Goal: Check status: Check status

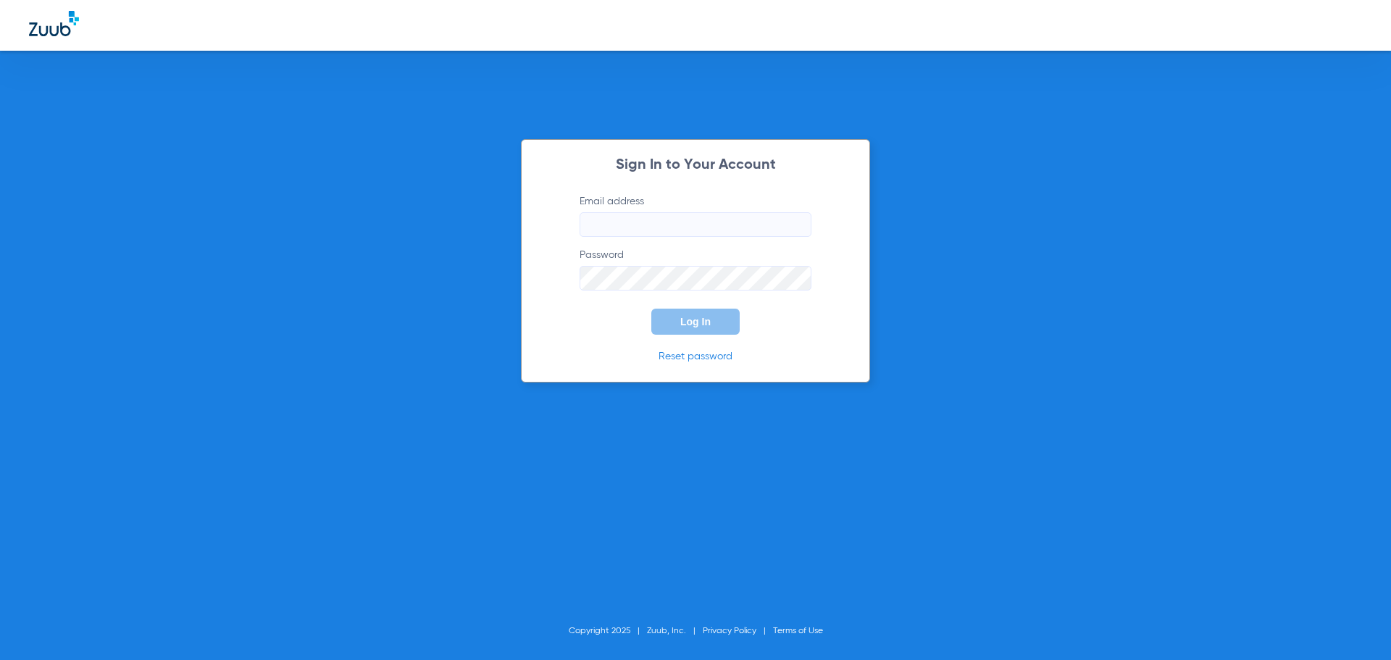
type input "[PERSON_NAME][EMAIL_ADDRESS][DOMAIN_NAME]"
click at [829, 209] on form "Email address [PERSON_NAME][EMAIL_ADDRESS][DOMAIN_NAME] Password Log In" at bounding box center [695, 264] width 275 height 141
click at [711, 325] on button "Log In" at bounding box center [695, 322] width 88 height 26
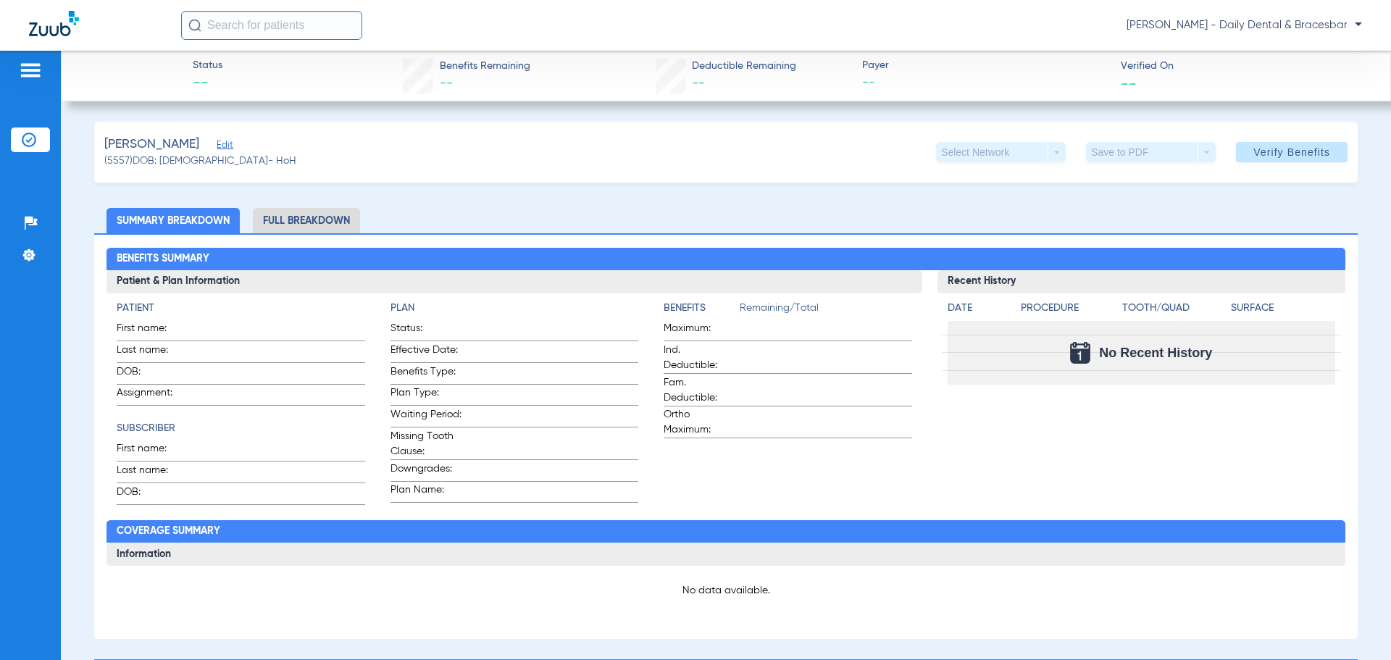
click at [217, 146] on span "Edit" at bounding box center [223, 147] width 13 height 14
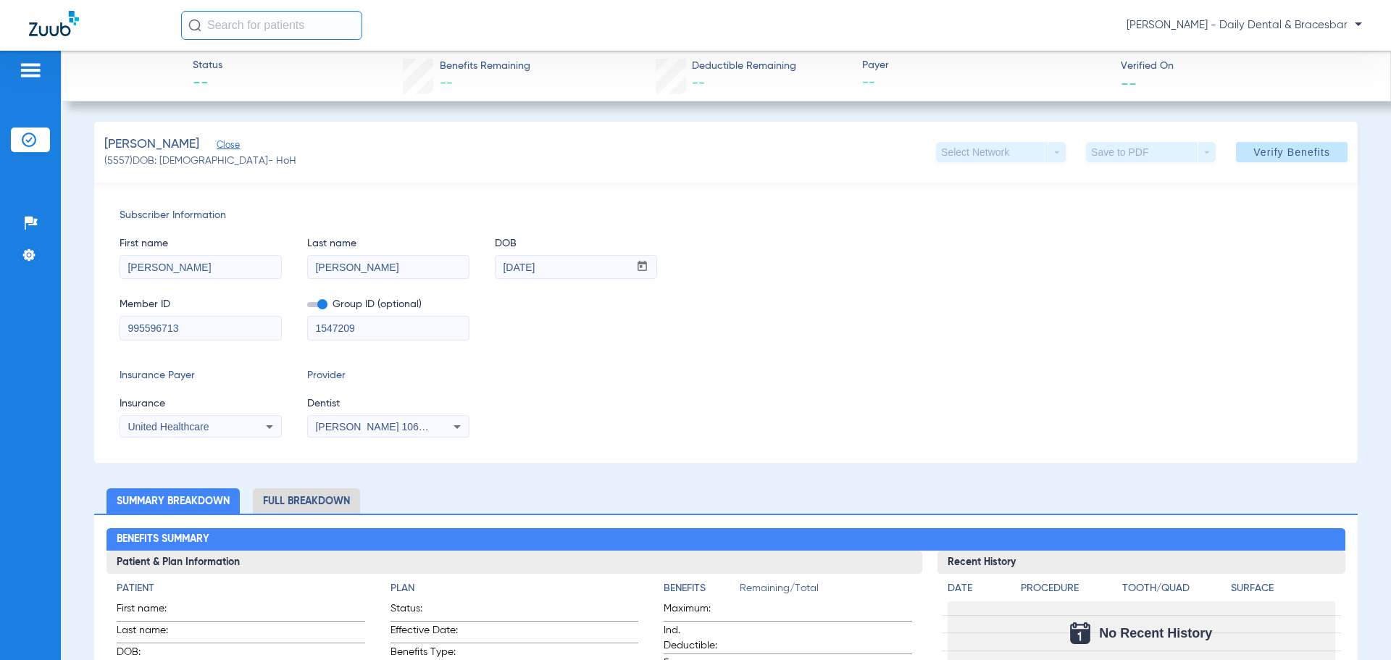
drag, startPoint x: 185, startPoint y: 146, endPoint x: 483, endPoint y: 159, distance: 298.7
click at [491, 157] on div "[PERSON_NAME] (5557) DOB: [DEMOGRAPHIC_DATA] - HoH Select Network arrow_drop_do…" at bounding box center [725, 152] width 1263 height 61
click at [869, 139] on div "[PERSON_NAME] (5557) DOB: [DEMOGRAPHIC_DATA] - HoH Select Network arrow_drop_do…" at bounding box center [725, 152] width 1263 height 61
click at [1302, 159] on span at bounding box center [1292, 152] width 112 height 35
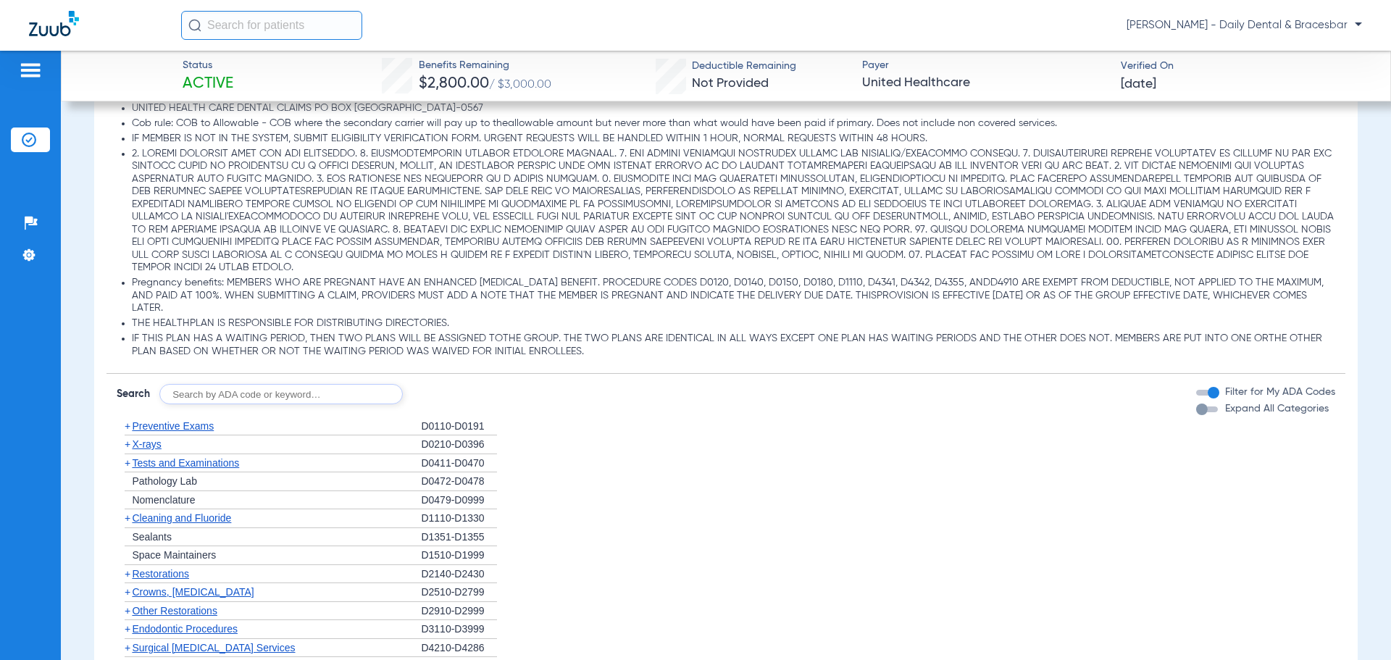
scroll to position [1231, 0]
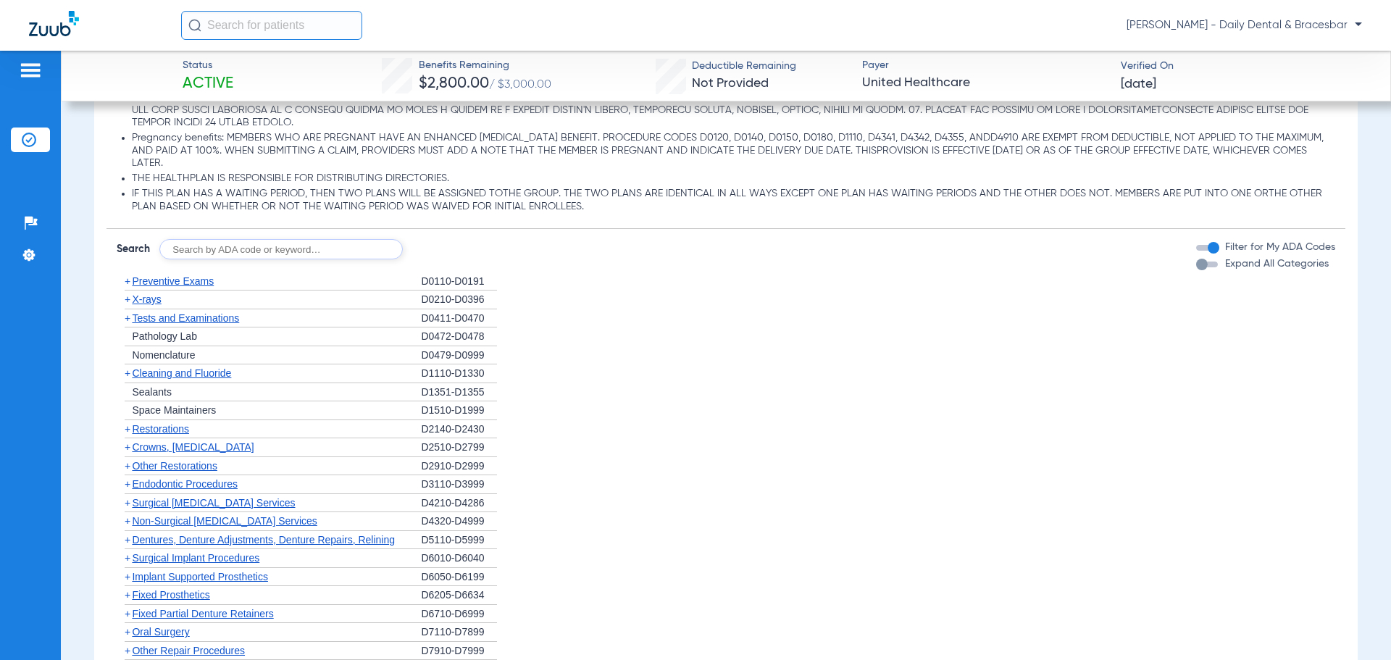
click at [127, 280] on span "+" at bounding box center [128, 281] width 6 height 12
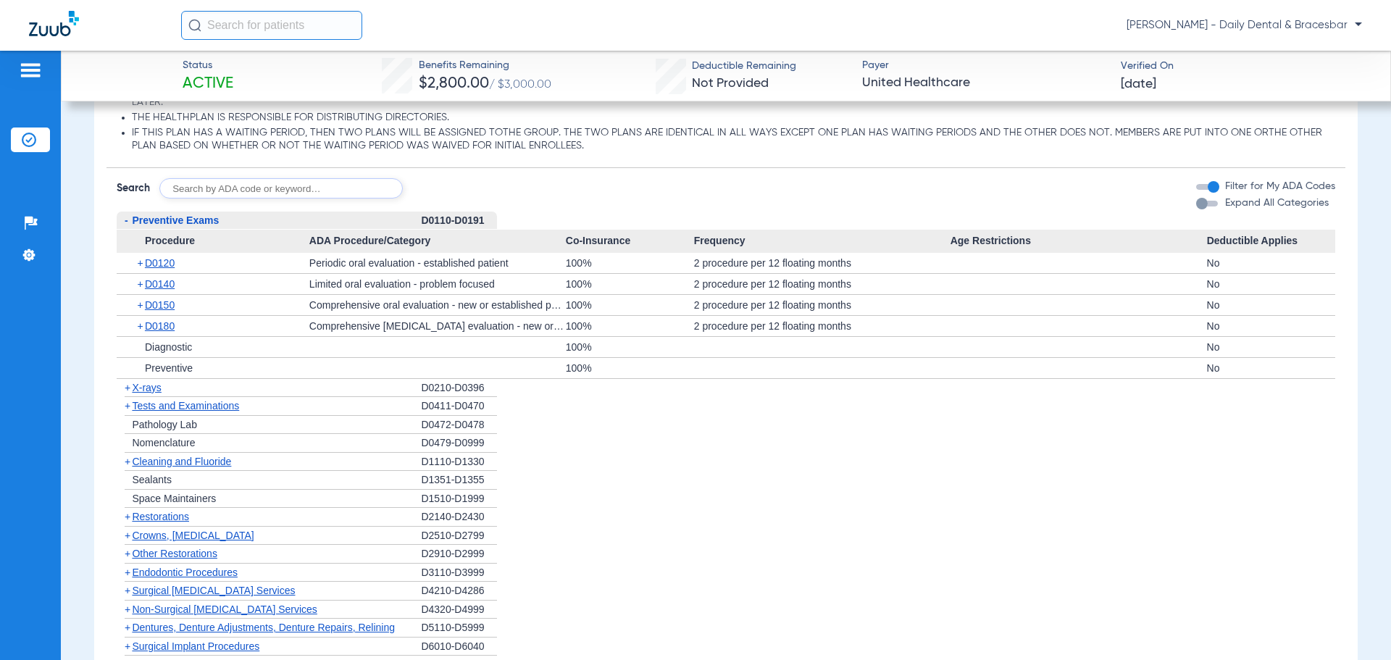
scroll to position [1304, 0]
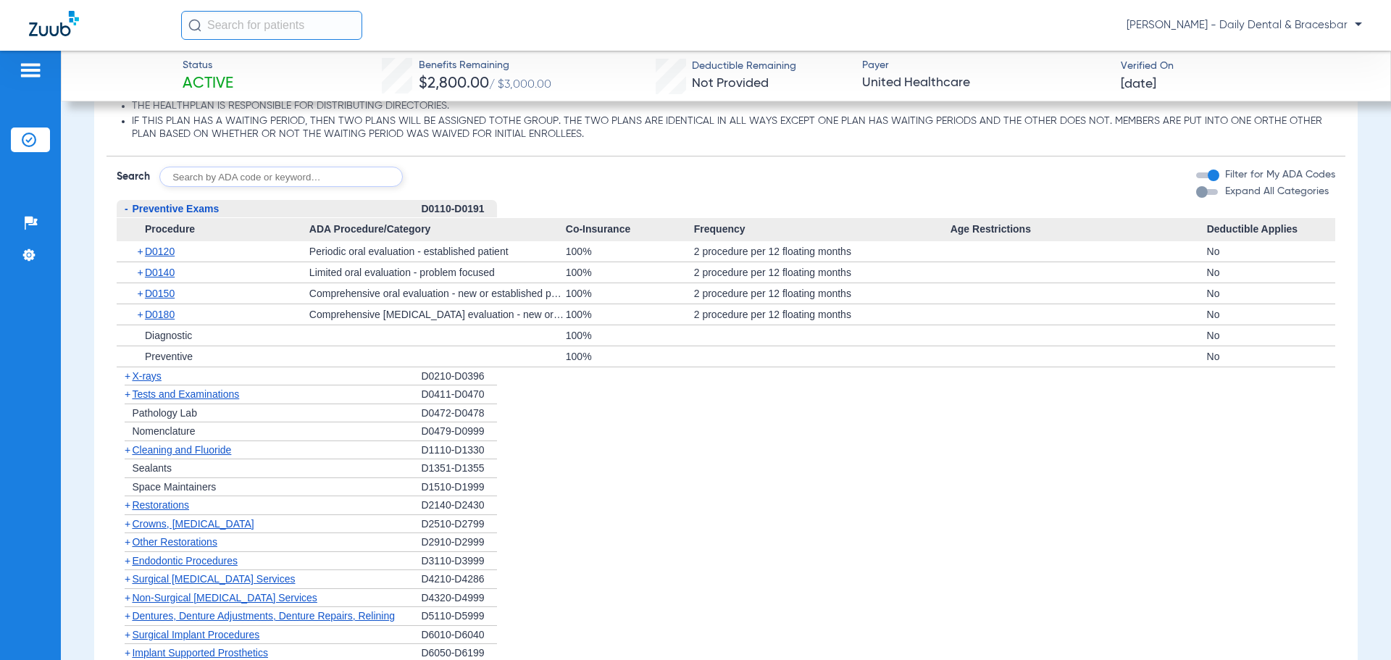
click at [126, 211] on span "-" at bounding box center [127, 209] width 4 height 12
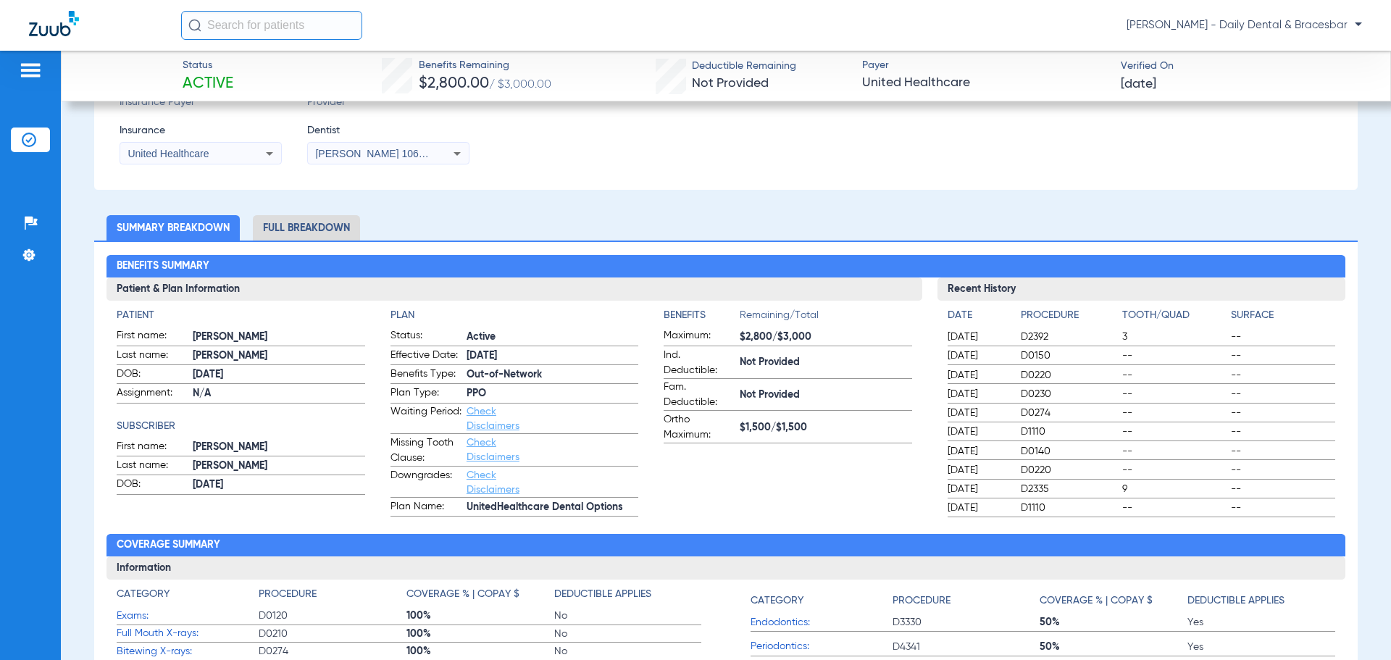
scroll to position [275, 0]
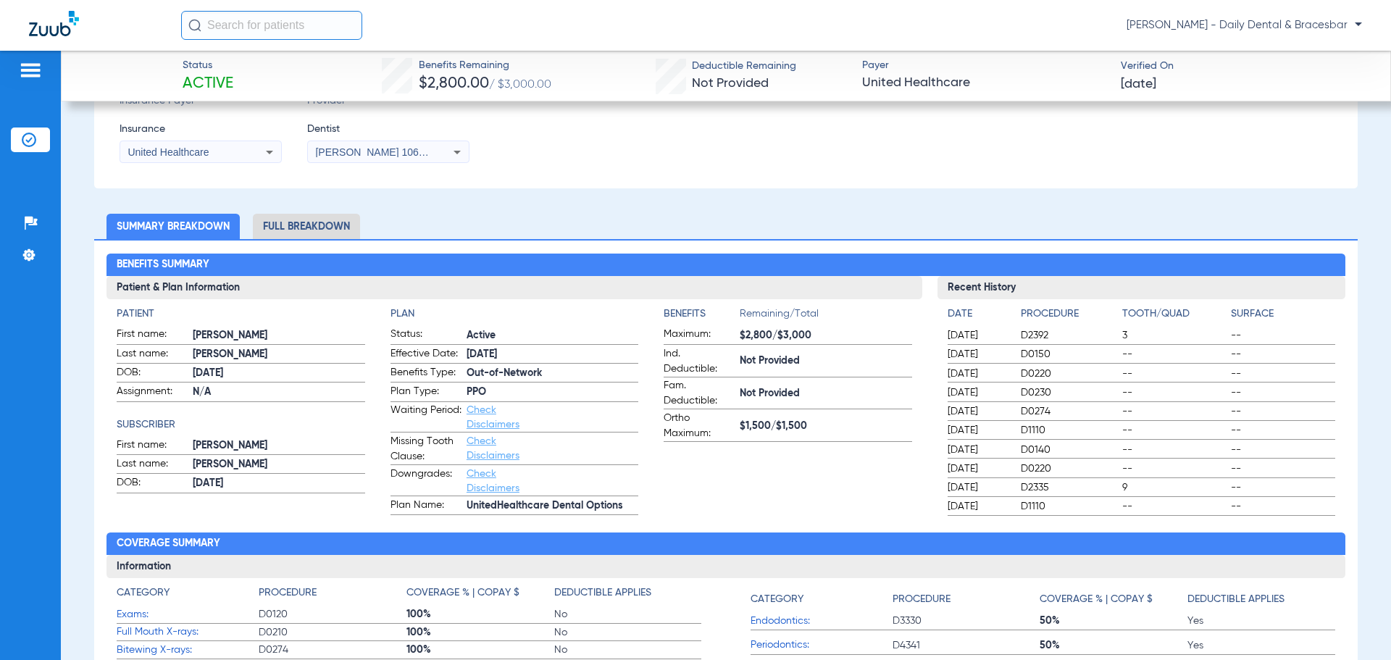
click at [298, 226] on li "Full Breakdown" at bounding box center [306, 226] width 107 height 25
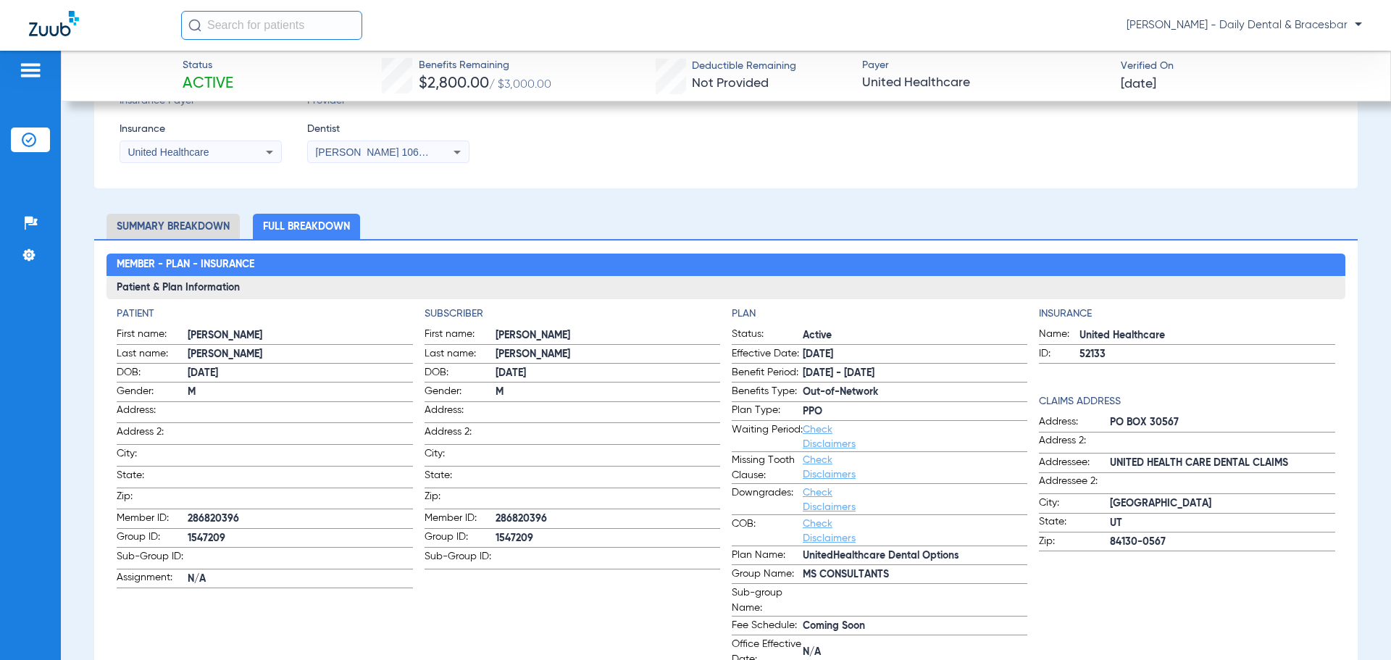
click at [201, 222] on li "Summary Breakdown" at bounding box center [172, 226] width 133 height 25
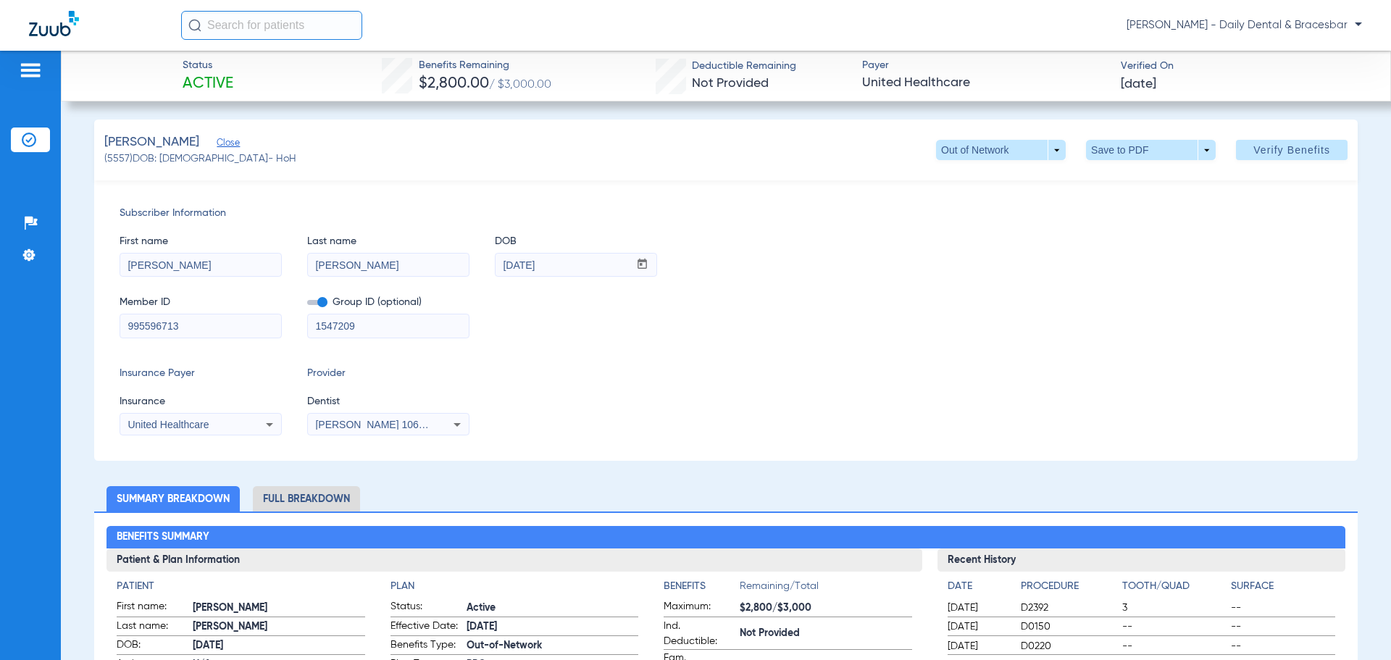
scroll to position [0, 0]
